Goal: Information Seeking & Learning: Learn about a topic

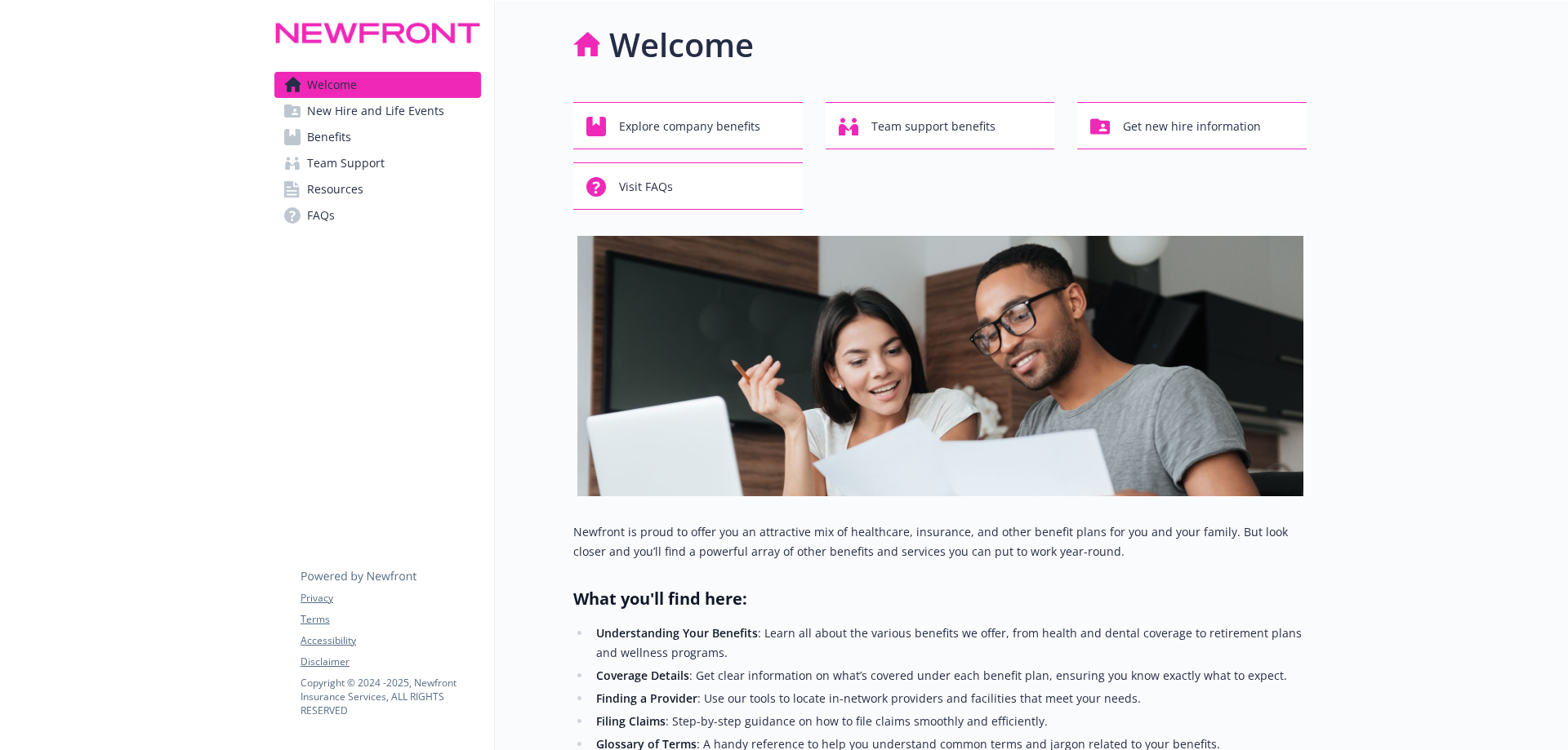
click at [341, 193] on span "Resources" at bounding box center [336, 189] width 56 height 26
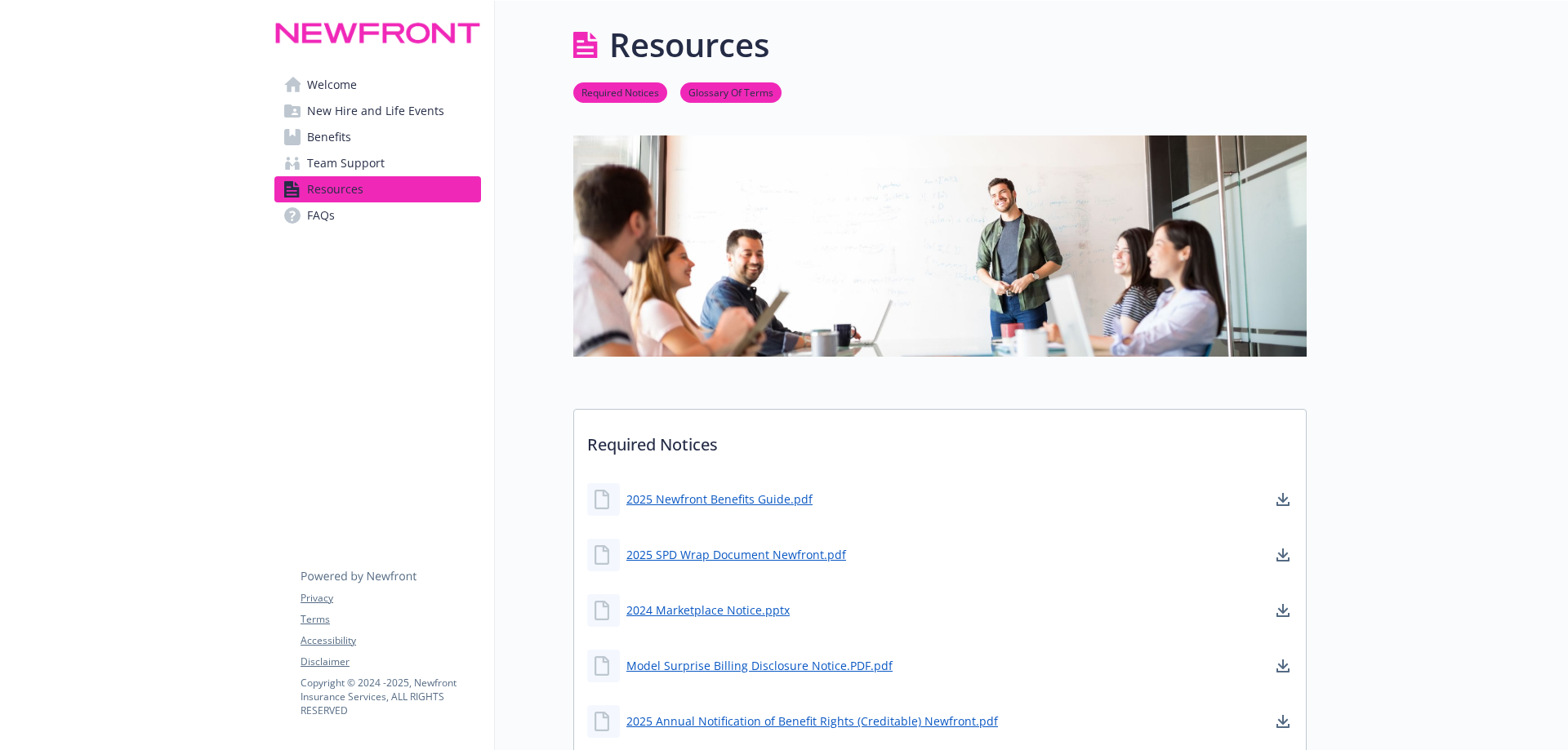
click at [307, 204] on link "FAQs" at bounding box center [378, 215] width 207 height 26
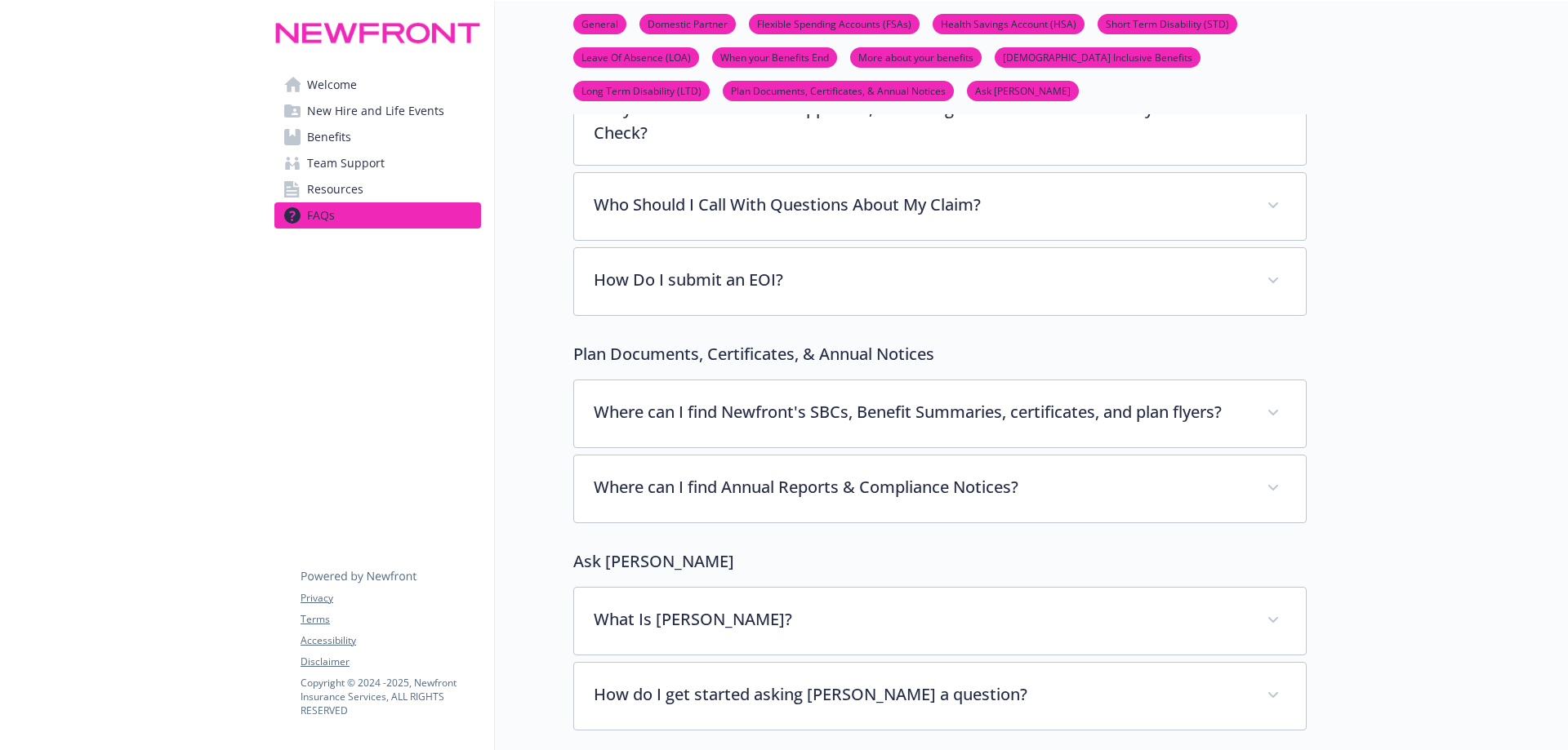
scroll to position [6189, 0]
